Goal: Find specific page/section: Find specific page/section

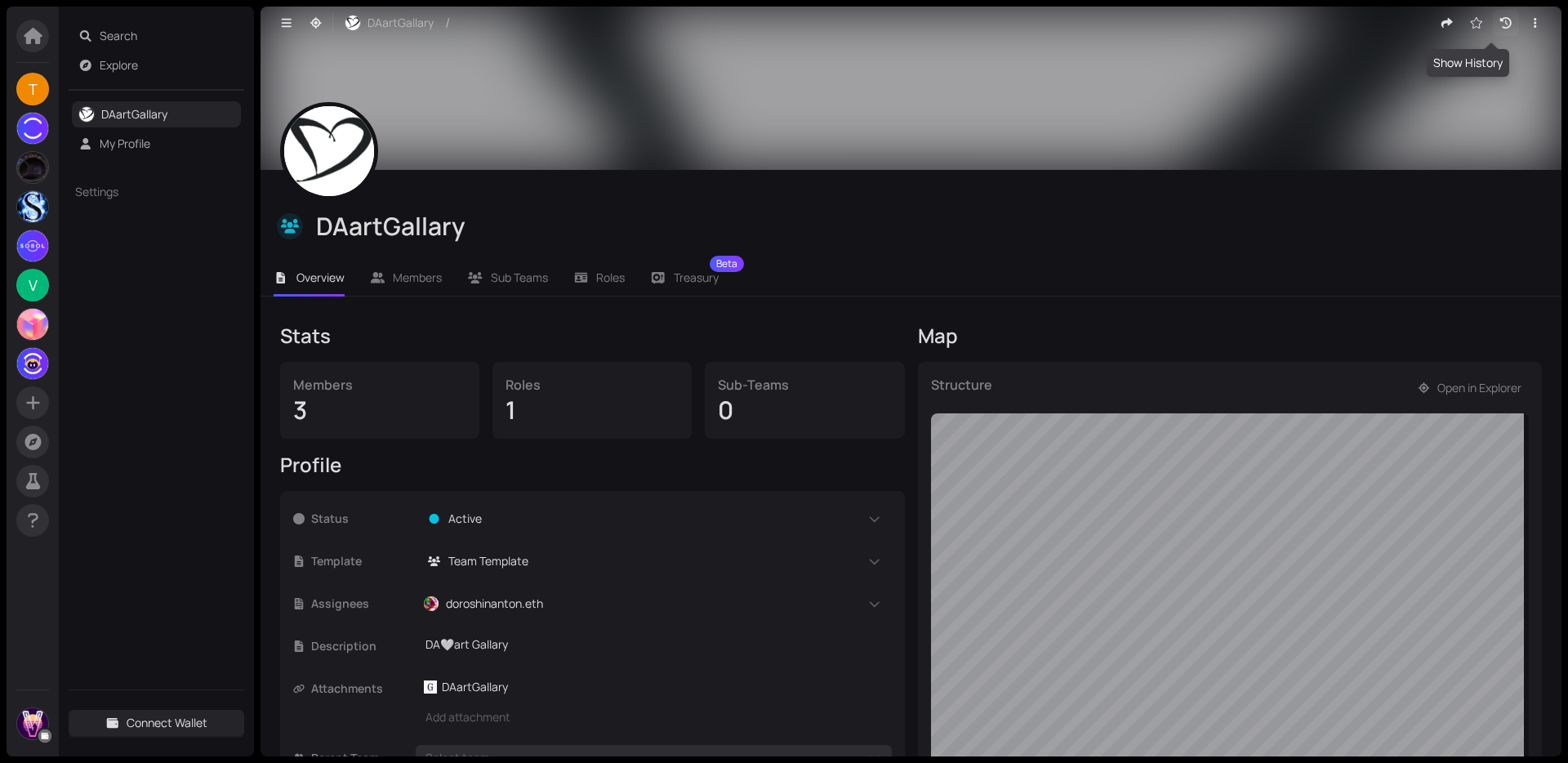
click at [1500, 24] on icon "button" at bounding box center [1505, 22] width 11 height 11
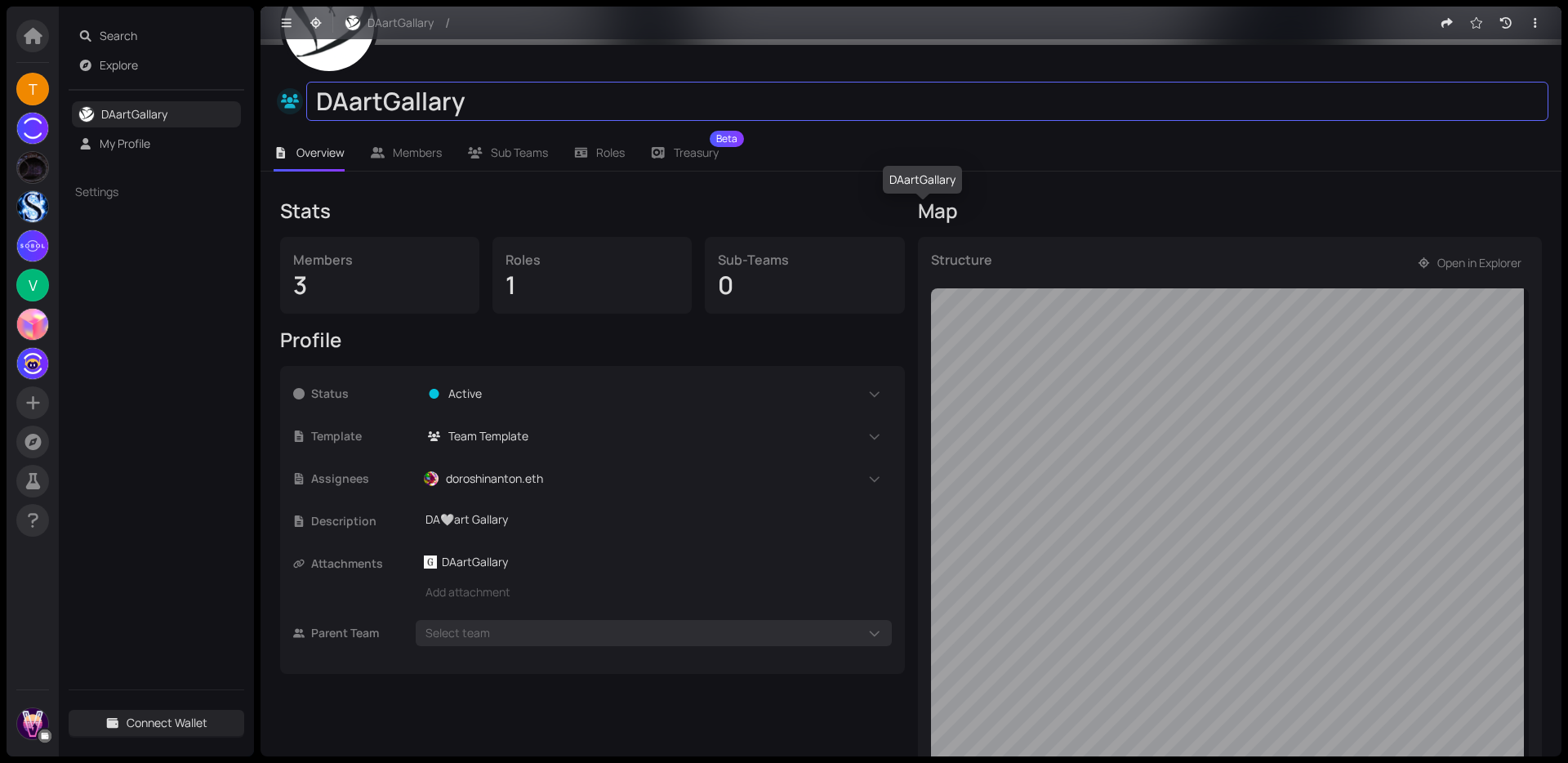
scroll to position [275, 0]
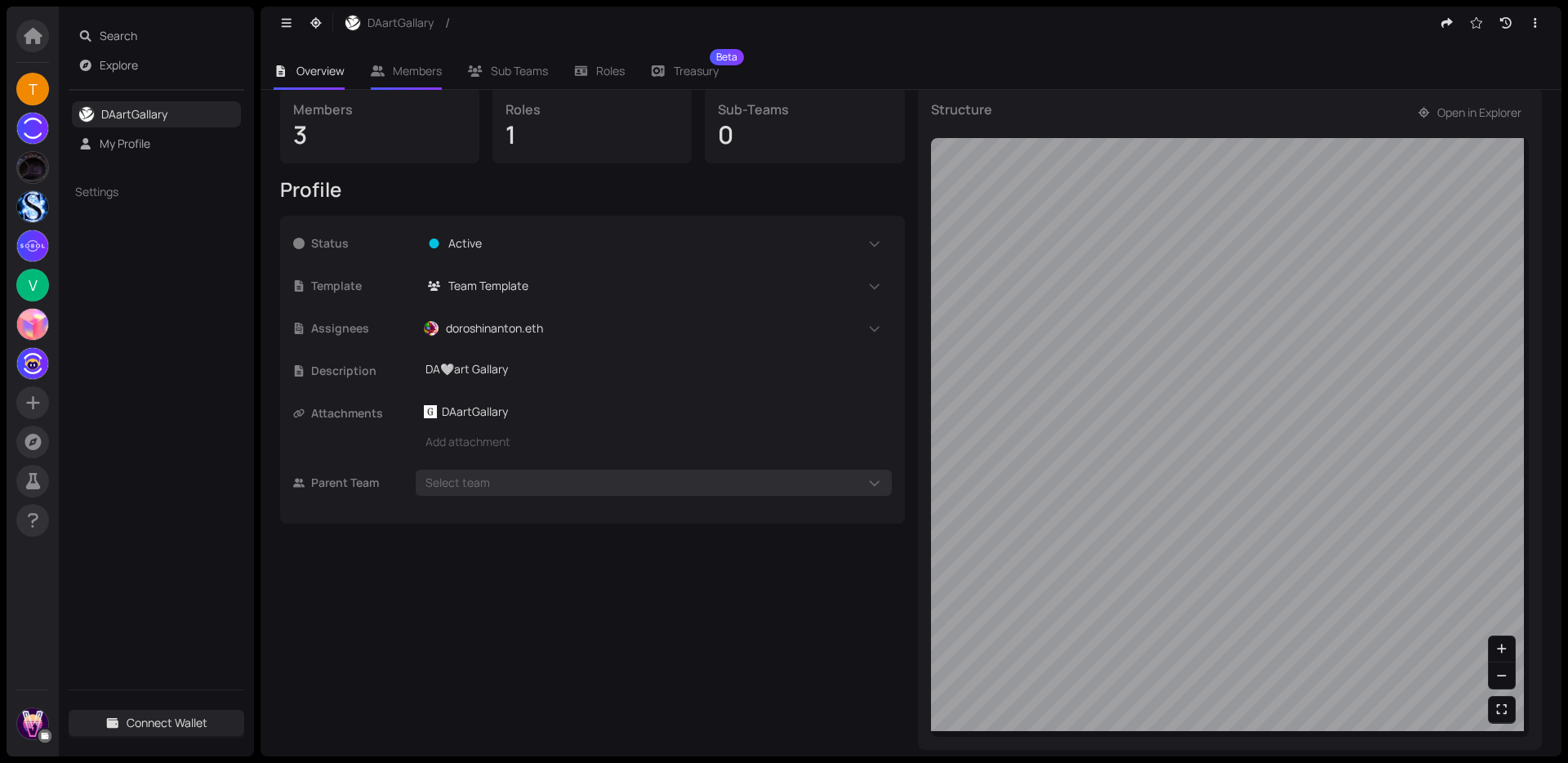
click at [395, 72] on span "Members" at bounding box center [417, 71] width 49 height 16
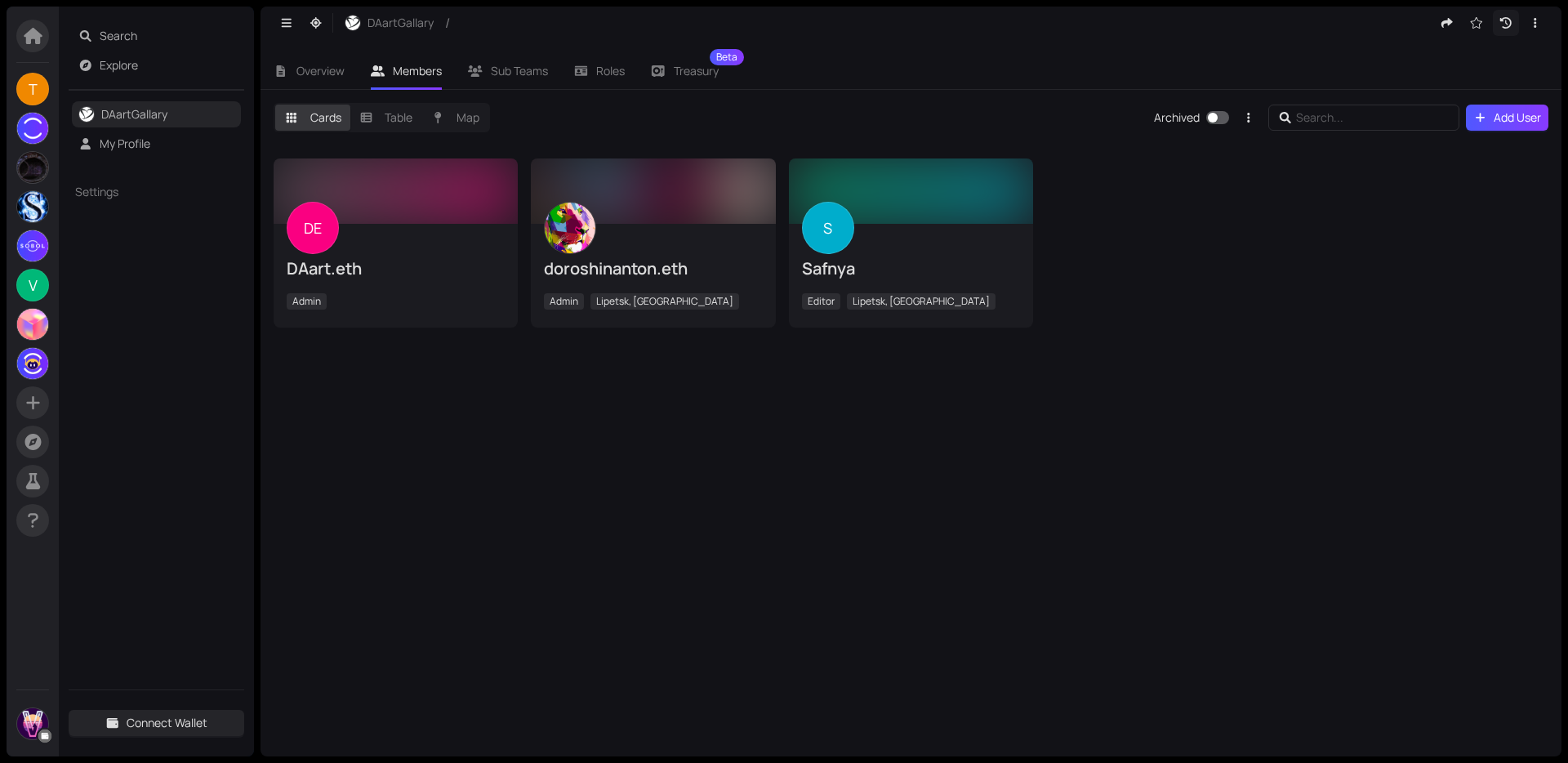
click at [1506, 26] on icon "button" at bounding box center [1505, 22] width 15 height 11
